Goal: Information Seeking & Learning: Learn about a topic

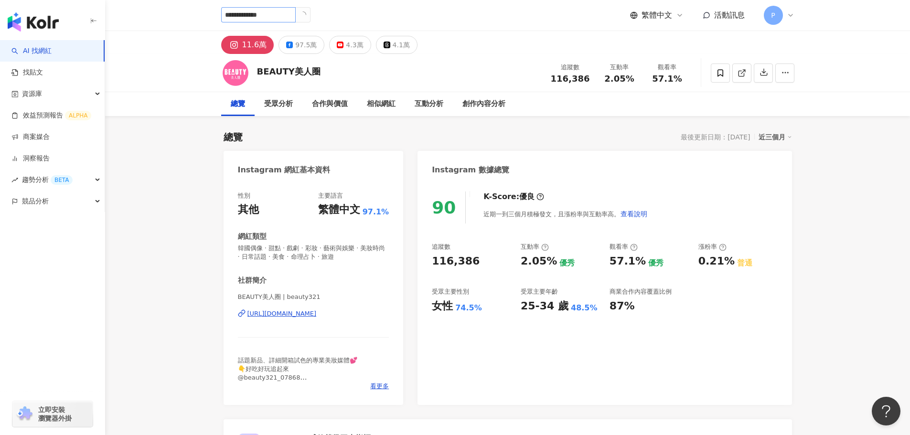
click at [296, 21] on input "**********" at bounding box center [258, 14] width 75 height 15
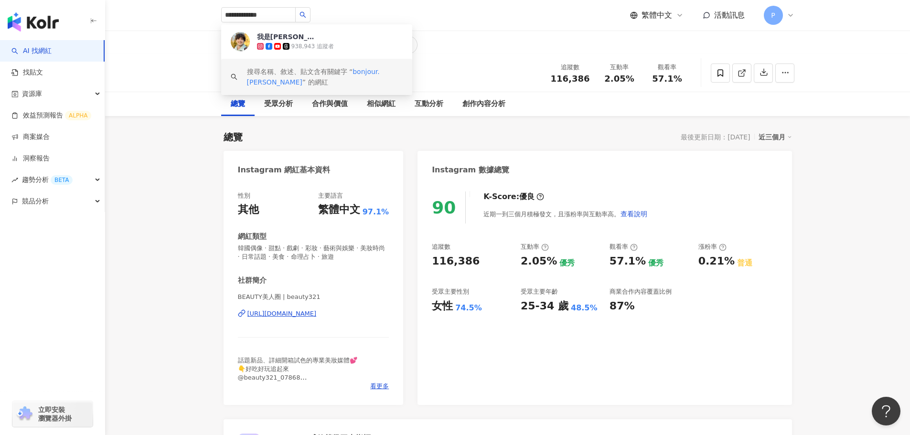
click at [351, 51] on div "938,943 追蹤者" at bounding box center [330, 47] width 146 height 10
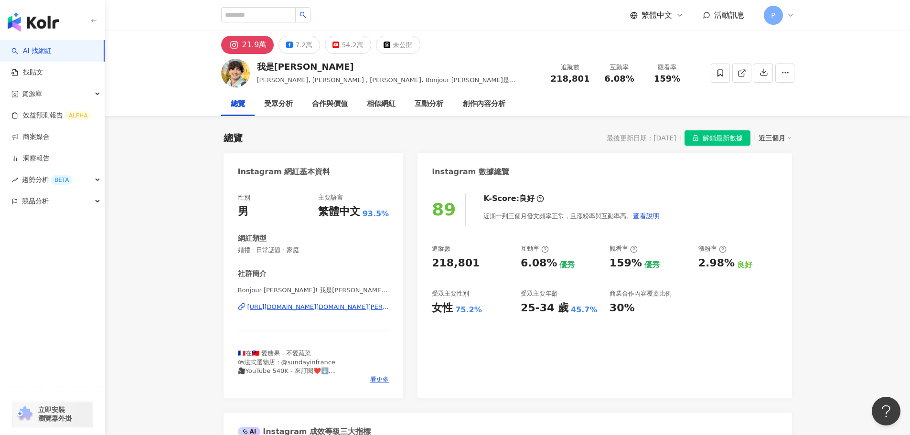
drag, startPoint x: 242, startPoint y: 72, endPoint x: 250, endPoint y: 85, distance: 15.2
